Goal: Task Accomplishment & Management: Complete application form

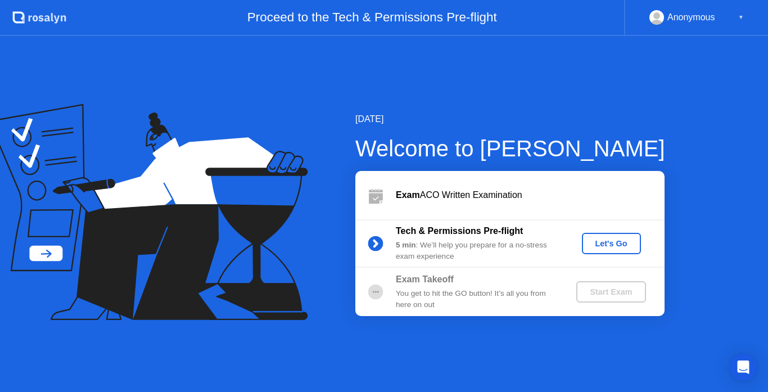
click at [614, 245] on div "Let's Go" at bounding box center [611, 243] width 50 height 9
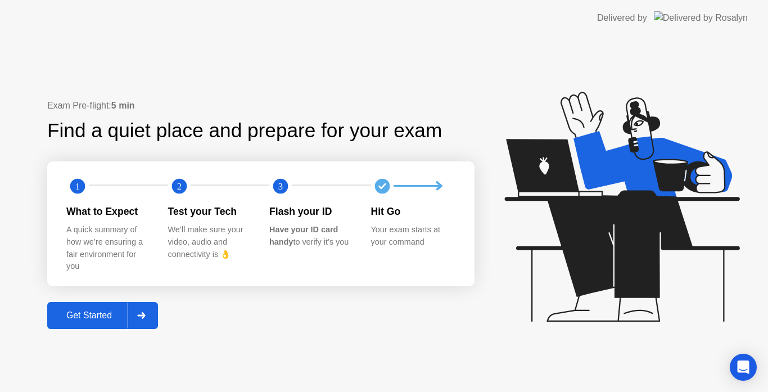
click at [94, 320] on div "Get Started" at bounding box center [89, 315] width 77 height 10
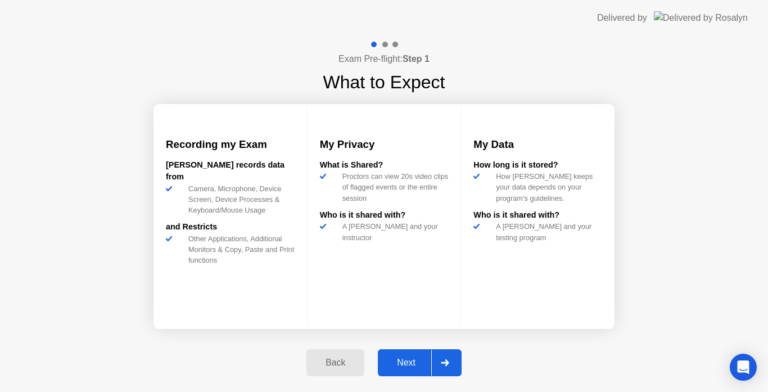
click at [413, 364] on div "Next" at bounding box center [406, 362] width 50 height 10
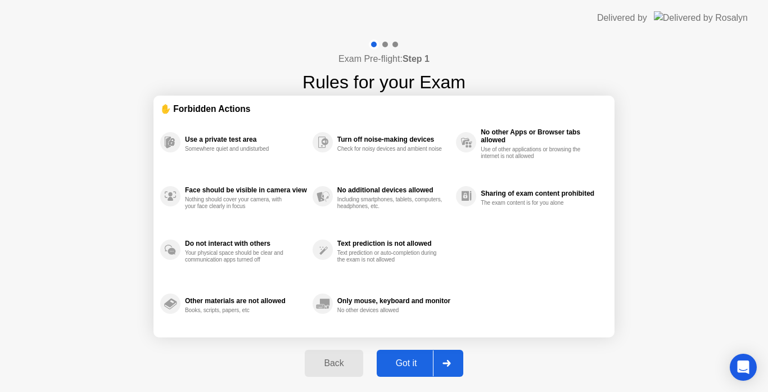
click at [410, 358] on div "Got it" at bounding box center [406, 363] width 53 height 10
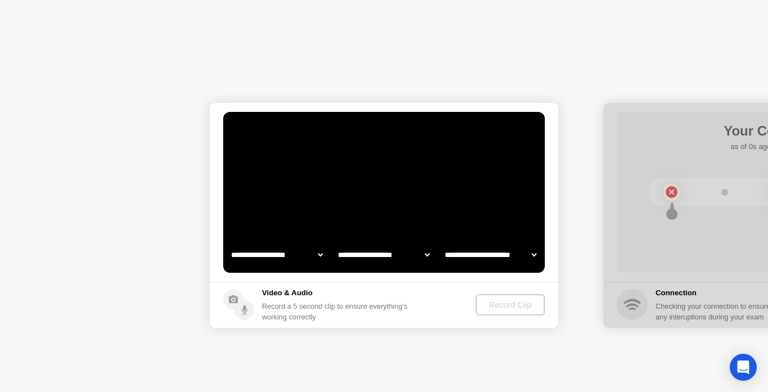
select select "**********"
select select "*******"
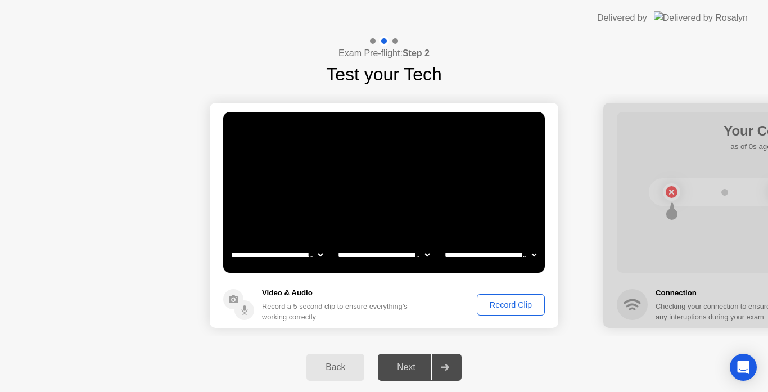
click at [406, 362] on div "Next" at bounding box center [406, 367] width 50 height 10
click at [407, 365] on div "Next" at bounding box center [406, 367] width 50 height 10
click at [500, 306] on div "Record Clip" at bounding box center [511, 304] width 60 height 9
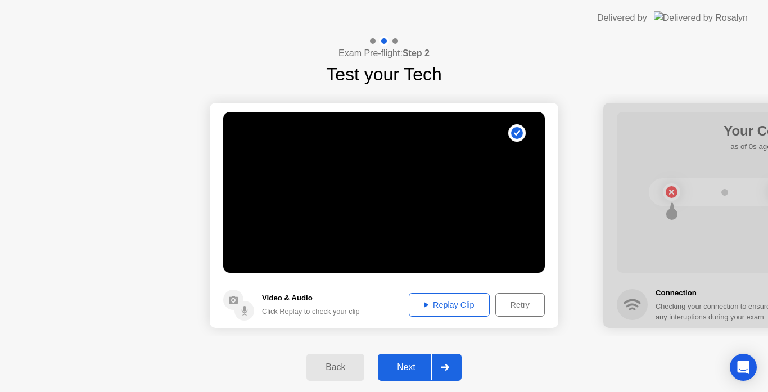
click at [445, 314] on button "Replay Clip" at bounding box center [449, 305] width 81 height 24
click at [452, 301] on div "Replay Clip" at bounding box center [449, 304] width 73 height 9
click at [514, 300] on div "Retry" at bounding box center [520, 304] width 42 height 9
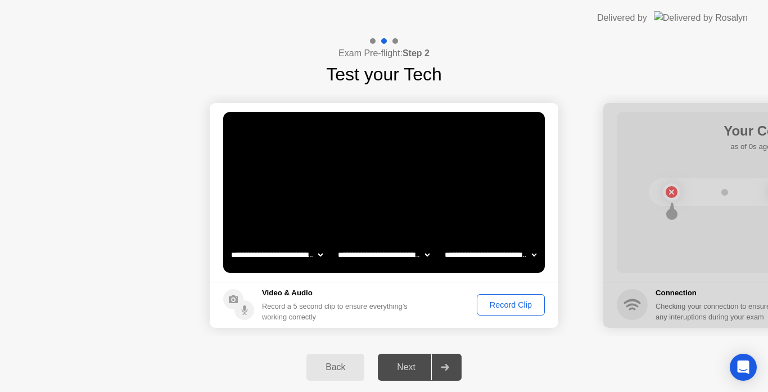
click at [514, 300] on div "Record Clip" at bounding box center [511, 304] width 60 height 9
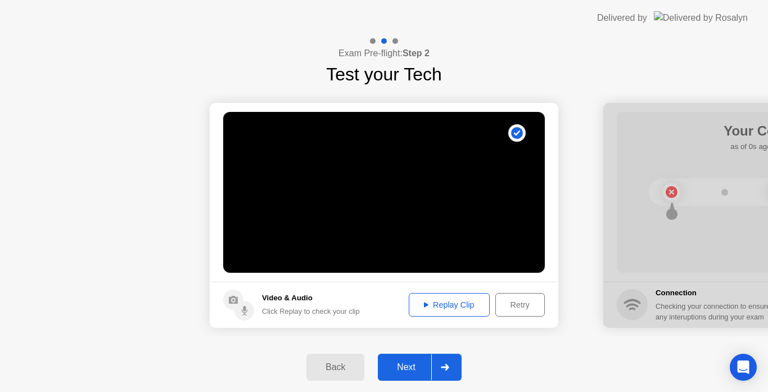
click at [447, 306] on div "Replay Clip" at bounding box center [449, 304] width 73 height 9
click at [404, 370] on div "Next" at bounding box center [406, 367] width 50 height 10
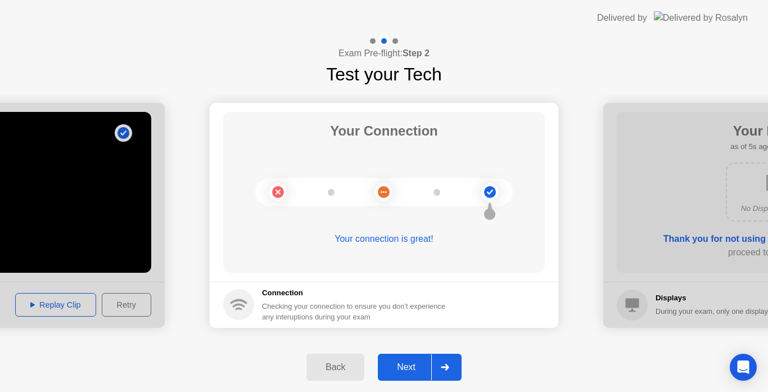
click at [404, 370] on div "Next" at bounding box center [406, 367] width 50 height 10
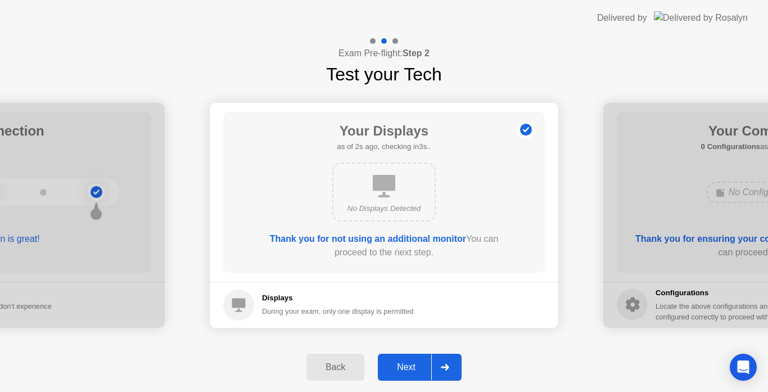
click at [404, 370] on div "Next" at bounding box center [406, 367] width 50 height 10
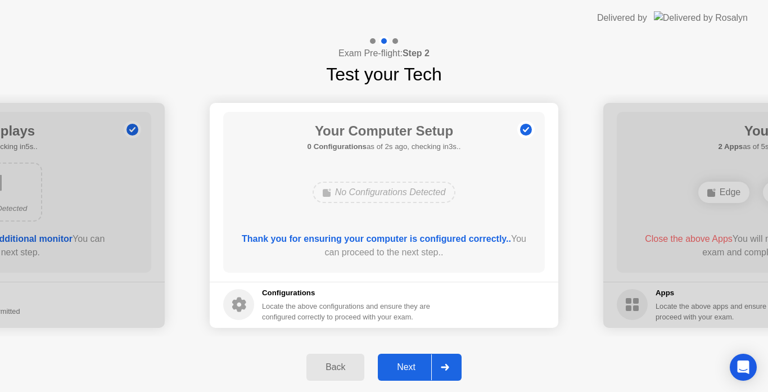
click at [328, 362] on div "Back" at bounding box center [335, 367] width 51 height 10
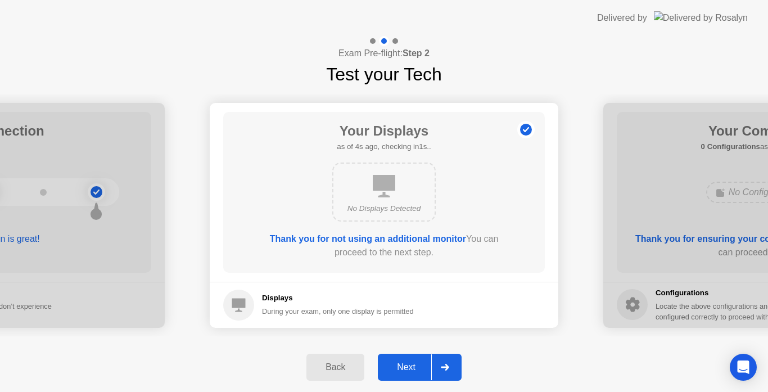
click at [399, 363] on div "Next" at bounding box center [406, 367] width 50 height 10
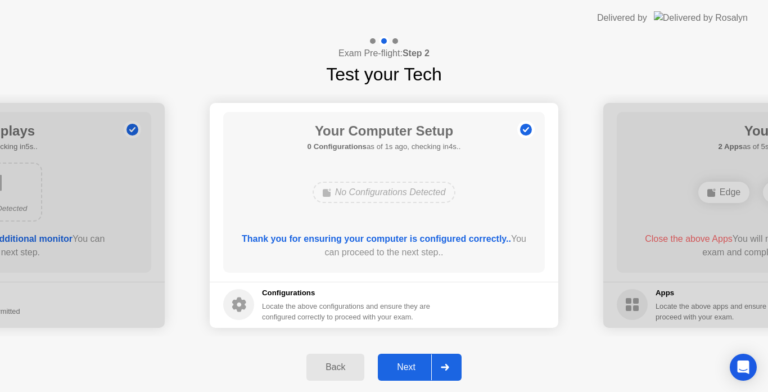
click at [399, 363] on div "Next" at bounding box center [406, 367] width 50 height 10
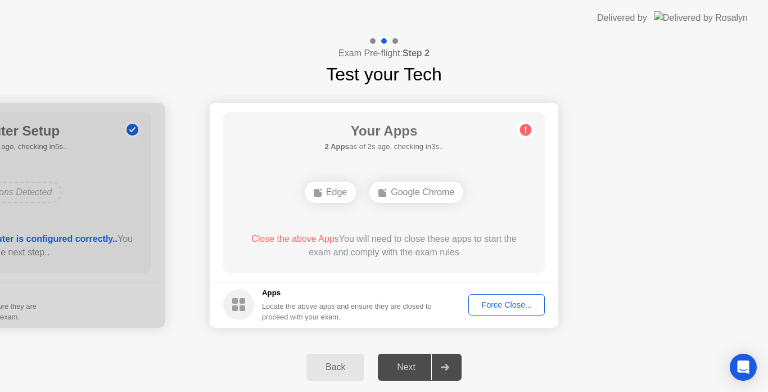
click at [486, 305] on div "Force Close..." at bounding box center [506, 304] width 69 height 9
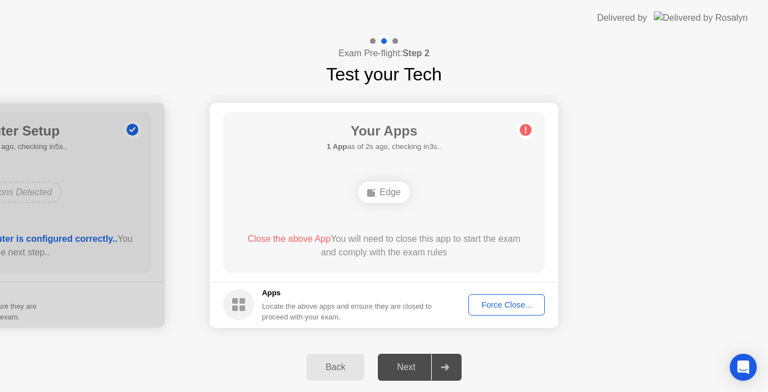
click at [411, 370] on div "Next" at bounding box center [406, 367] width 50 height 10
click at [521, 301] on div "Force Close..." at bounding box center [506, 304] width 69 height 9
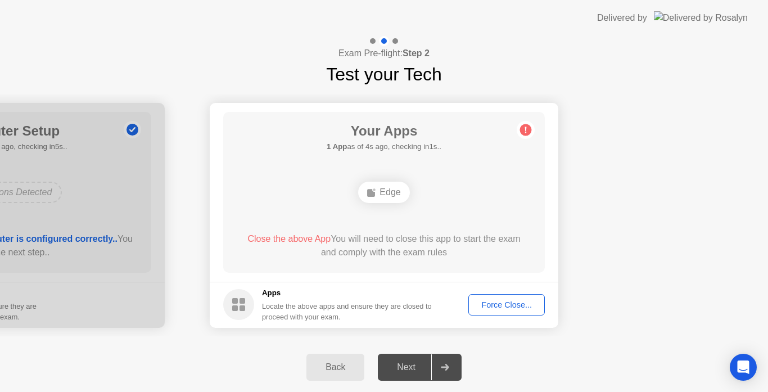
click at [396, 39] on div at bounding box center [395, 41] width 6 height 6
click at [335, 370] on div "Back" at bounding box center [335, 367] width 51 height 10
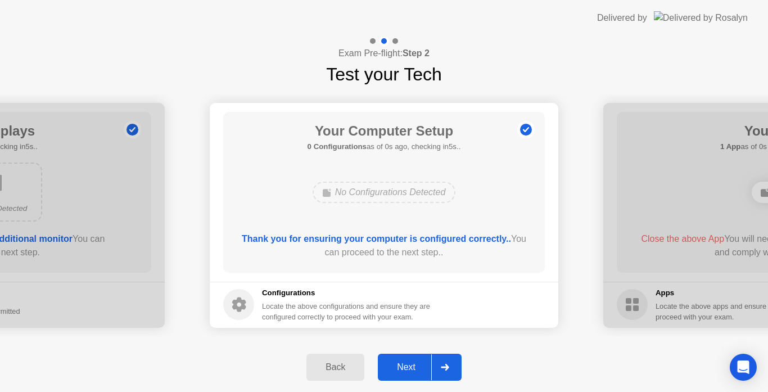
click at [412, 355] on button "Next" at bounding box center [420, 367] width 84 height 27
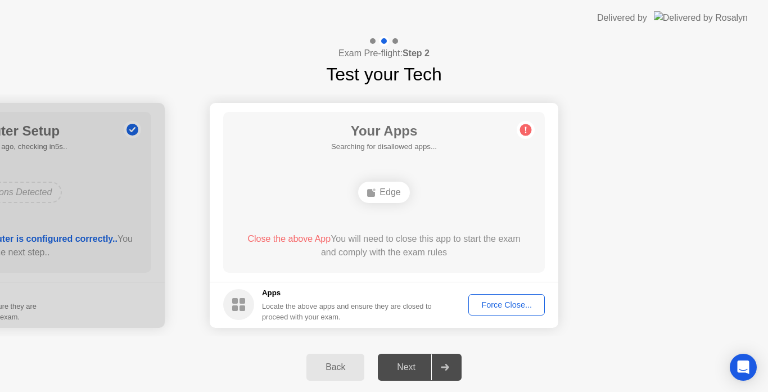
click at [411, 363] on div "Next" at bounding box center [406, 367] width 50 height 10
click at [525, 128] on icon at bounding box center [526, 129] width 2 height 6
click at [514, 298] on button "Force Close..." at bounding box center [506, 304] width 76 height 21
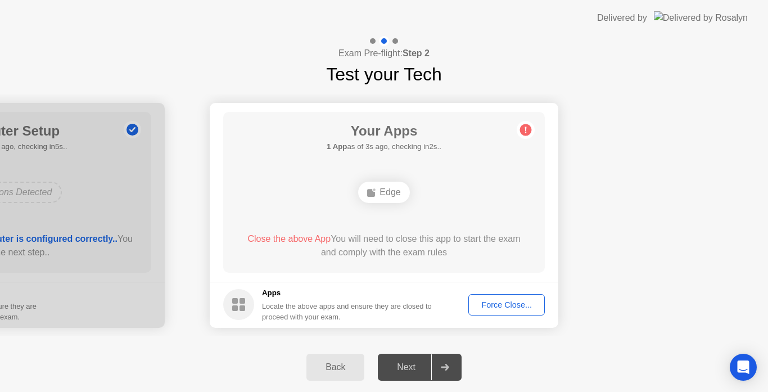
click at [496, 301] on div "Force Close..." at bounding box center [506, 304] width 69 height 9
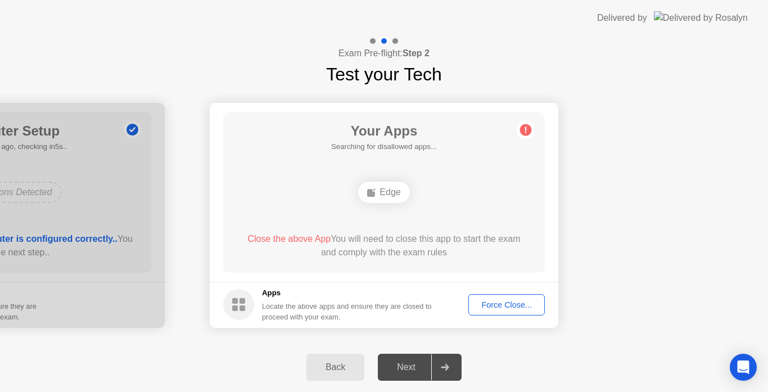
click at [500, 301] on div "Force Close..." at bounding box center [506, 304] width 69 height 9
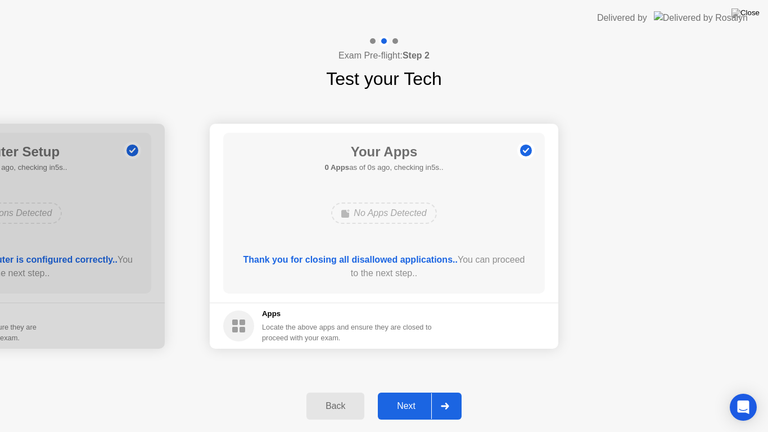
click at [441, 275] on div "Thank you for closing all disallowed applications.. You can proceed to the next…" at bounding box center [383, 266] width 289 height 27
click at [399, 391] on div "Next" at bounding box center [406, 406] width 50 height 10
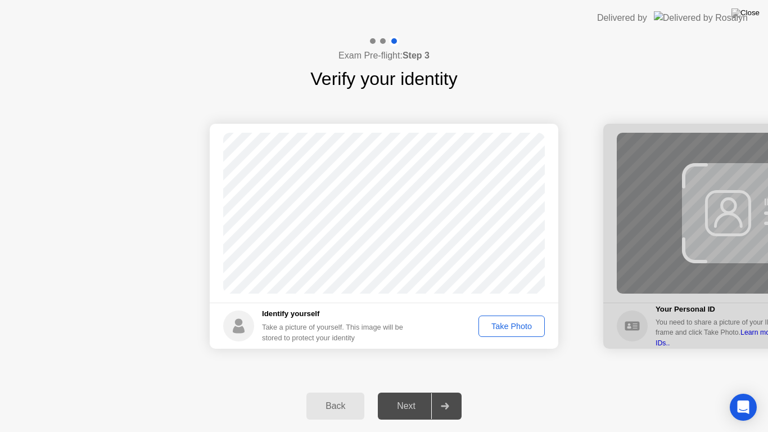
click at [501, 329] on div "Take Photo" at bounding box center [511, 325] width 58 height 9
click at [407, 391] on div "Next" at bounding box center [406, 406] width 50 height 10
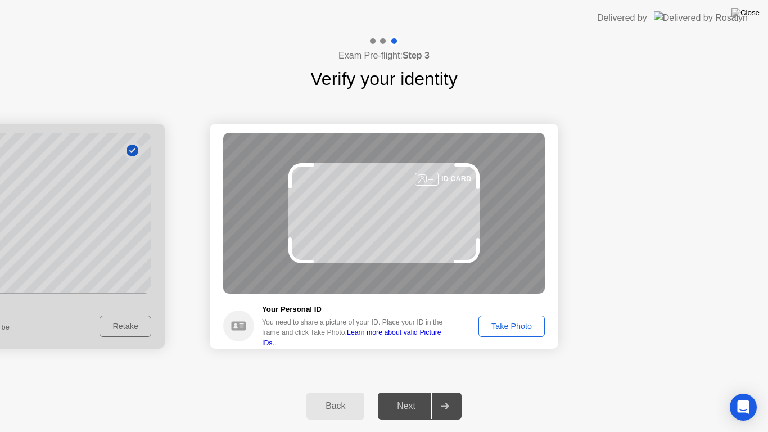
click at [522, 329] on div "Take Photo" at bounding box center [511, 325] width 58 height 9
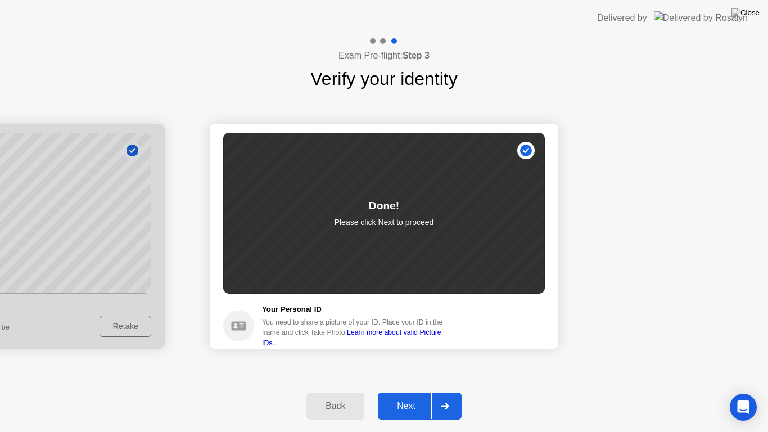
click at [399, 391] on div "Next" at bounding box center [406, 406] width 50 height 10
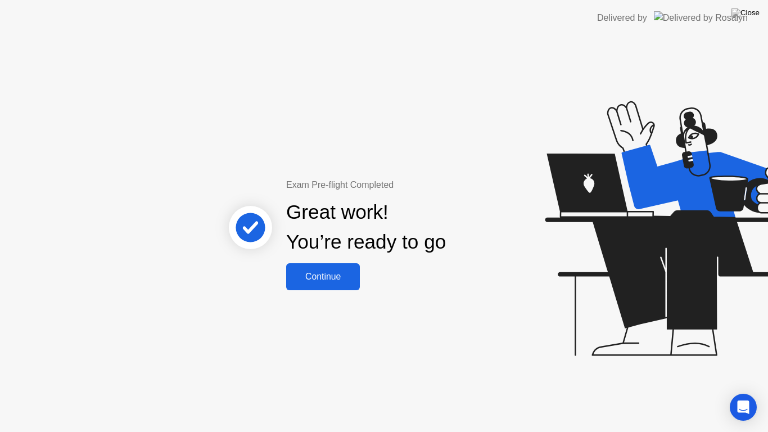
click at [344, 273] on div "Continue" at bounding box center [322, 276] width 67 height 10
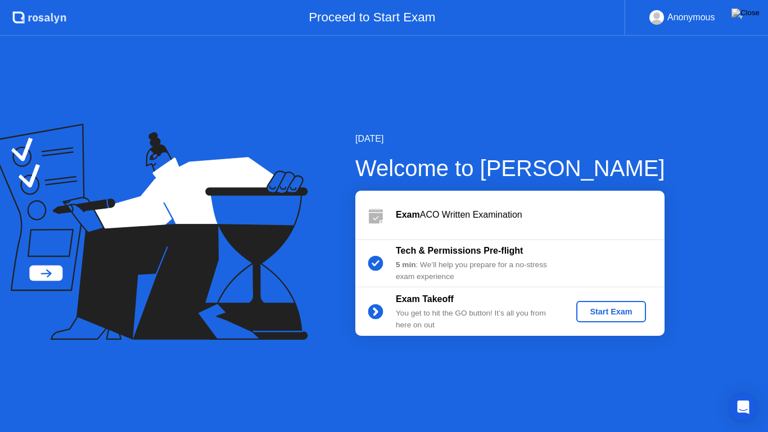
click at [591, 305] on button "Start Exam" at bounding box center [610, 311] width 69 height 21
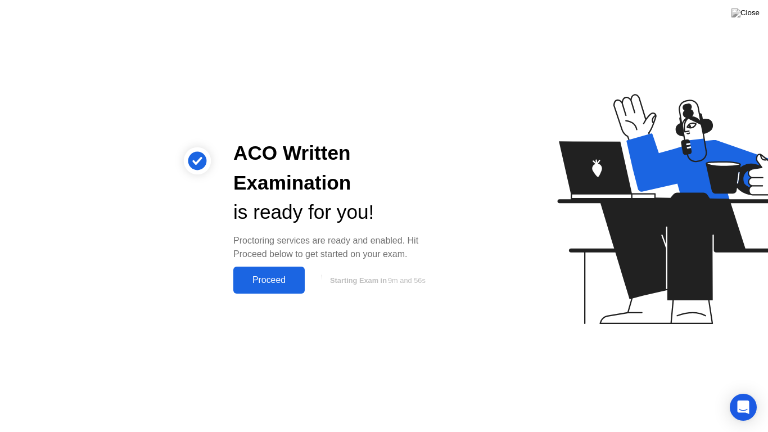
click at [280, 284] on div "Proceed" at bounding box center [269, 280] width 65 height 10
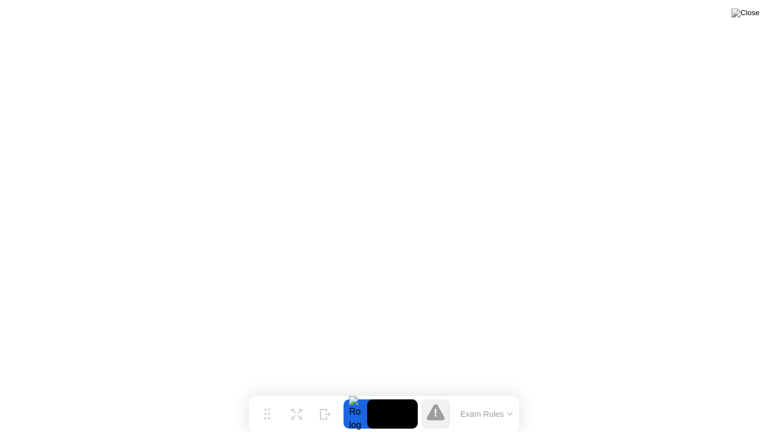
click at [508, 391] on icon at bounding box center [510, 413] width 6 height 3
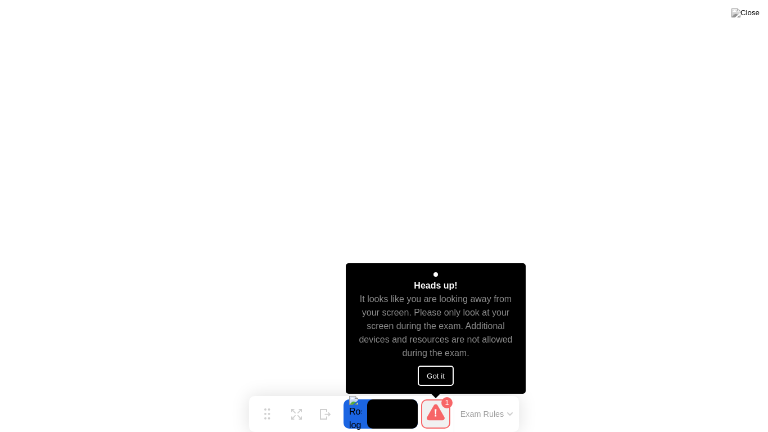
click at [446, 374] on button "Got it" at bounding box center [436, 375] width 36 height 20
